Goal: Task Accomplishment & Management: Manage account settings

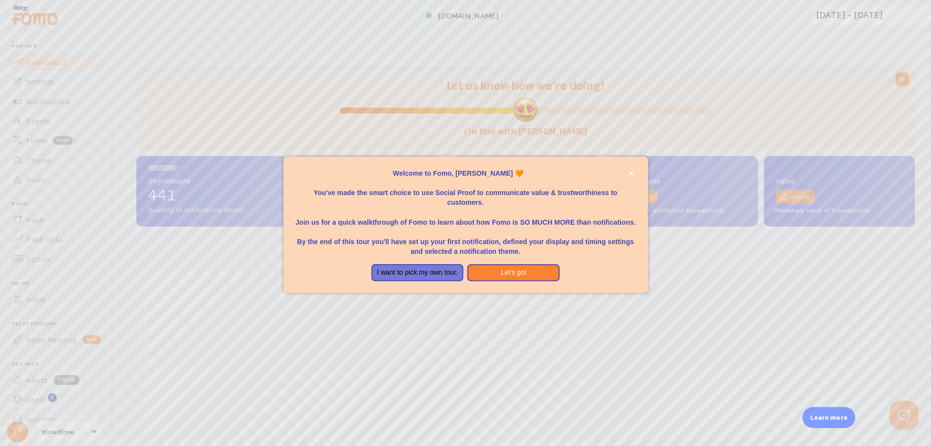
scroll to position [255, 765]
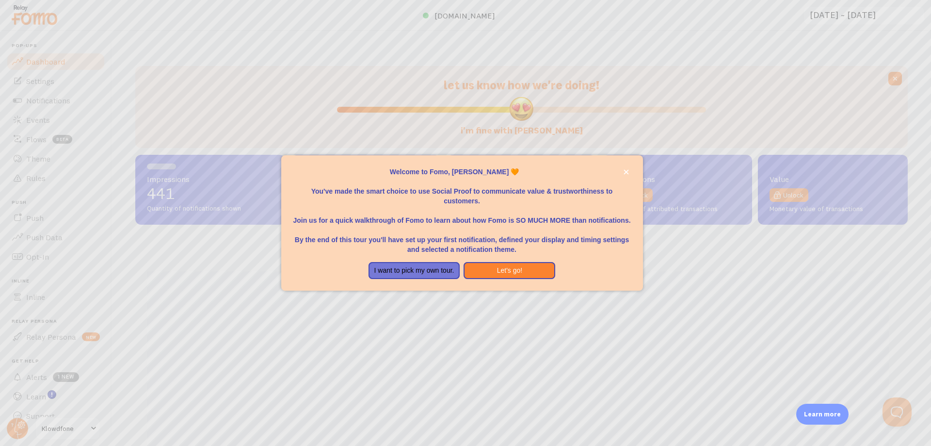
click at [17, 426] on div at bounding box center [465, 223] width 931 height 446
click at [405, 275] on button "I want to pick my own tour." at bounding box center [414, 270] width 92 height 17
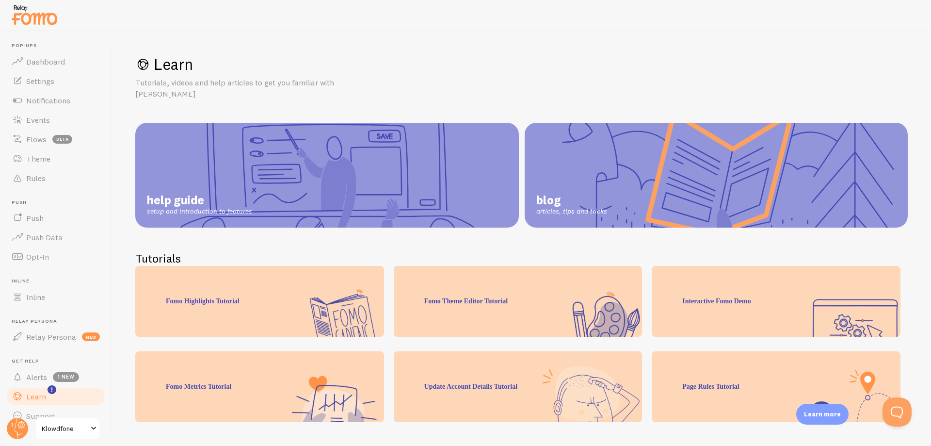
scroll to position [15, 0]
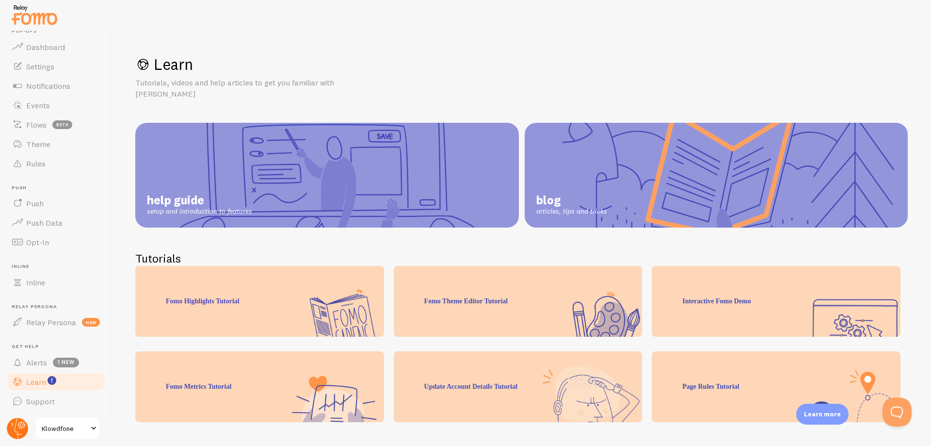
click at [18, 426] on circle at bounding box center [17, 427] width 21 height 21
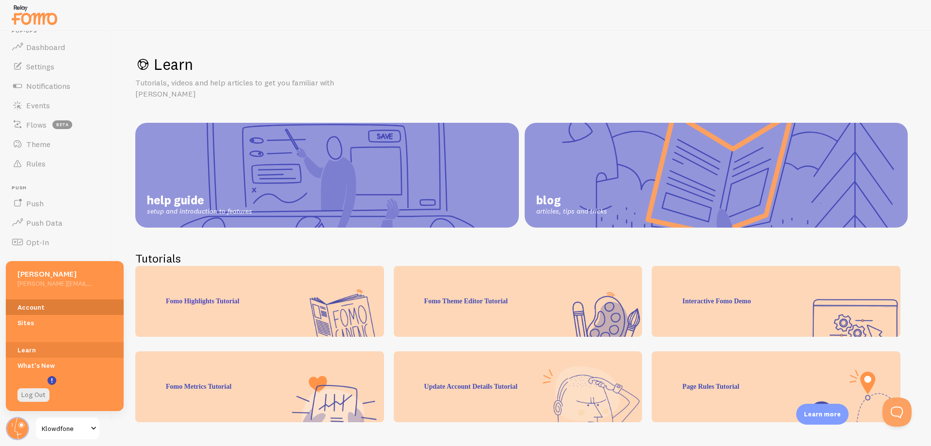
click at [42, 299] on link "Account" at bounding box center [65, 307] width 118 height 16
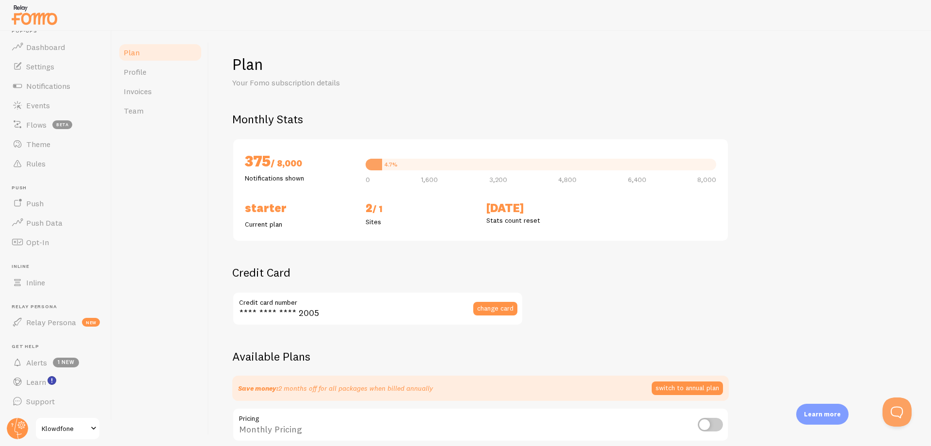
checkbox input "true"
click at [138, 92] on span "Invoices" at bounding box center [138, 91] width 28 height 10
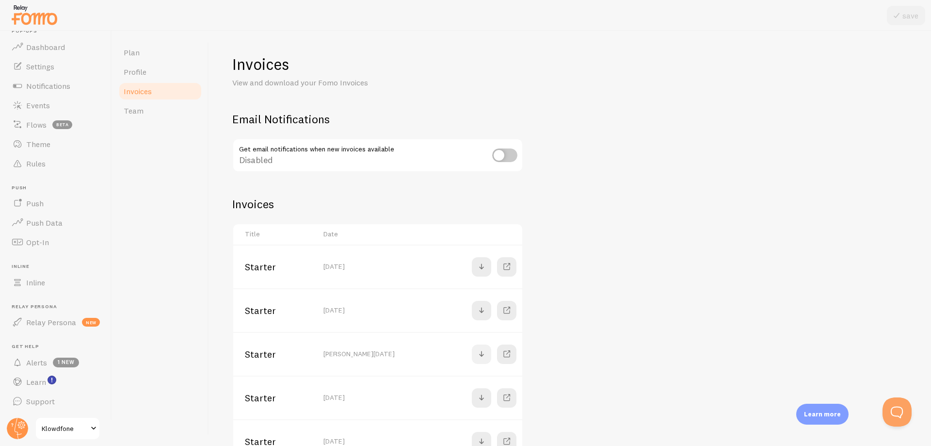
click at [481, 356] on span at bounding box center [482, 354] width 12 height 12
